Goal: Find specific page/section: Find specific page/section

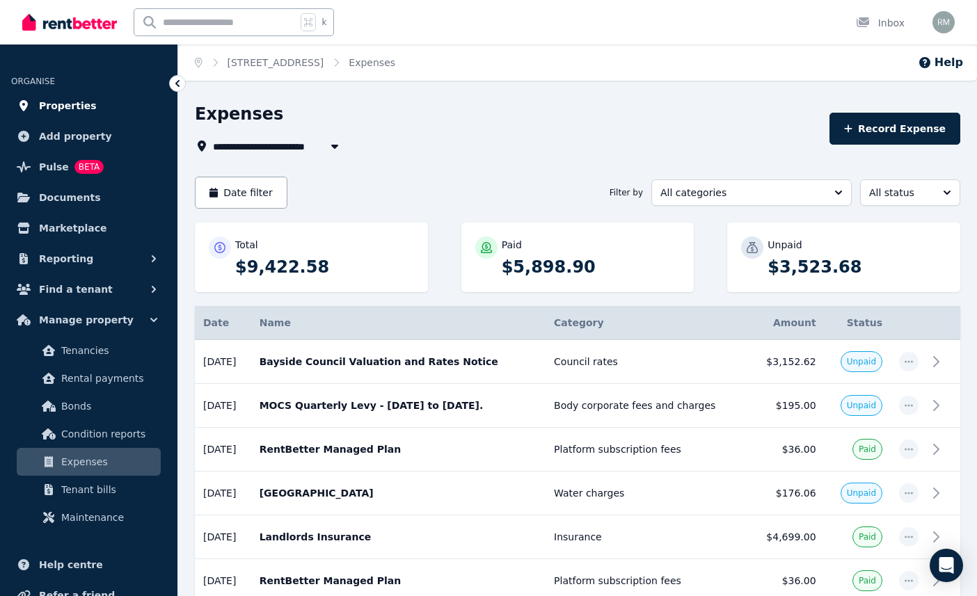
click at [51, 105] on span "Properties" at bounding box center [68, 105] width 58 height 17
